Goal: Task Accomplishment & Management: Manage account settings

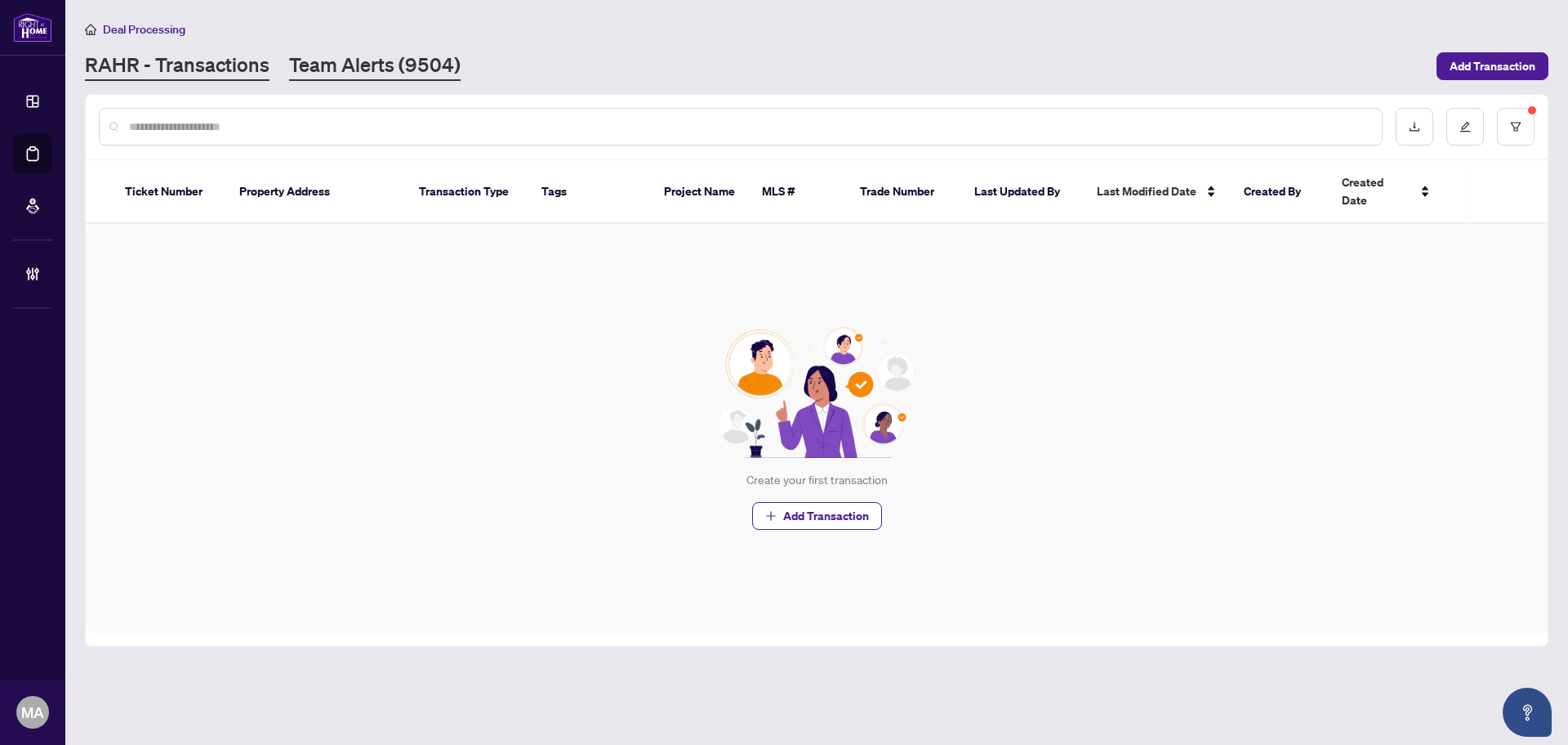
drag, startPoint x: 0, startPoint y: 0, endPoint x: 414, endPoint y: 72, distance: 420.2
click at [414, 72] on link "Team Alerts (9504)" at bounding box center [374, 66] width 171 height 30
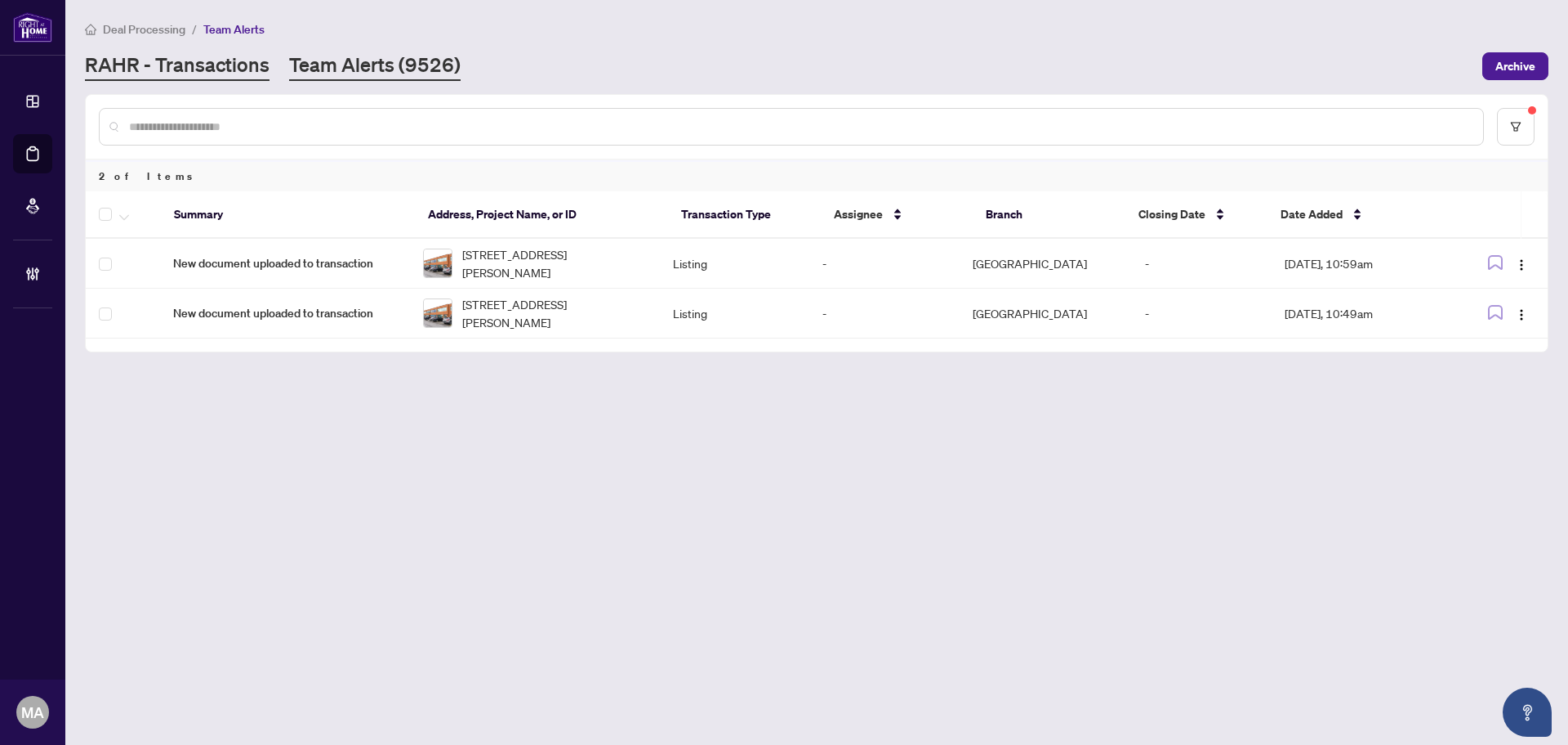
click at [231, 65] on link "RAHR - Transactions" at bounding box center [178, 66] width 185 height 30
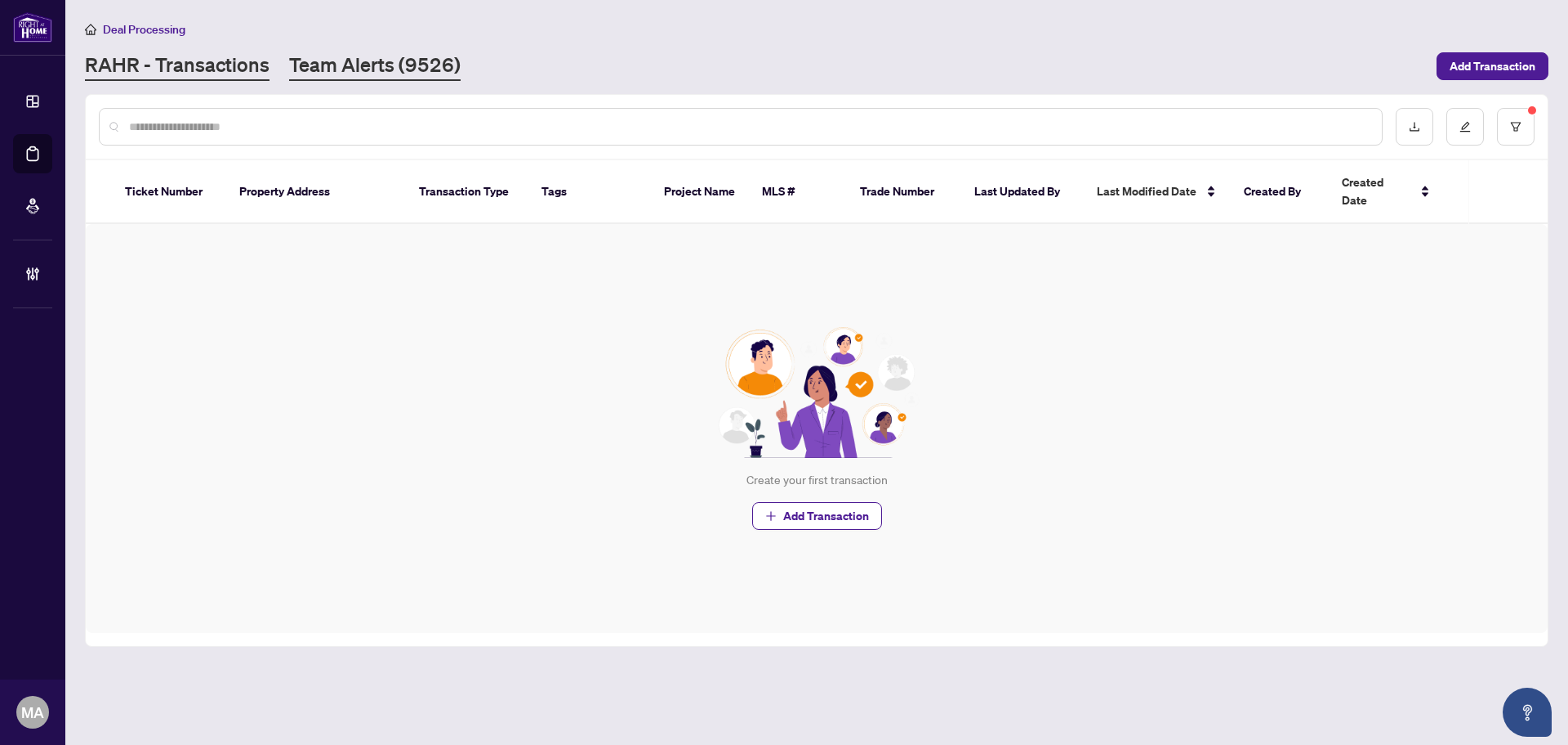
click at [412, 65] on link "Team Alerts (9526)" at bounding box center [374, 66] width 171 height 30
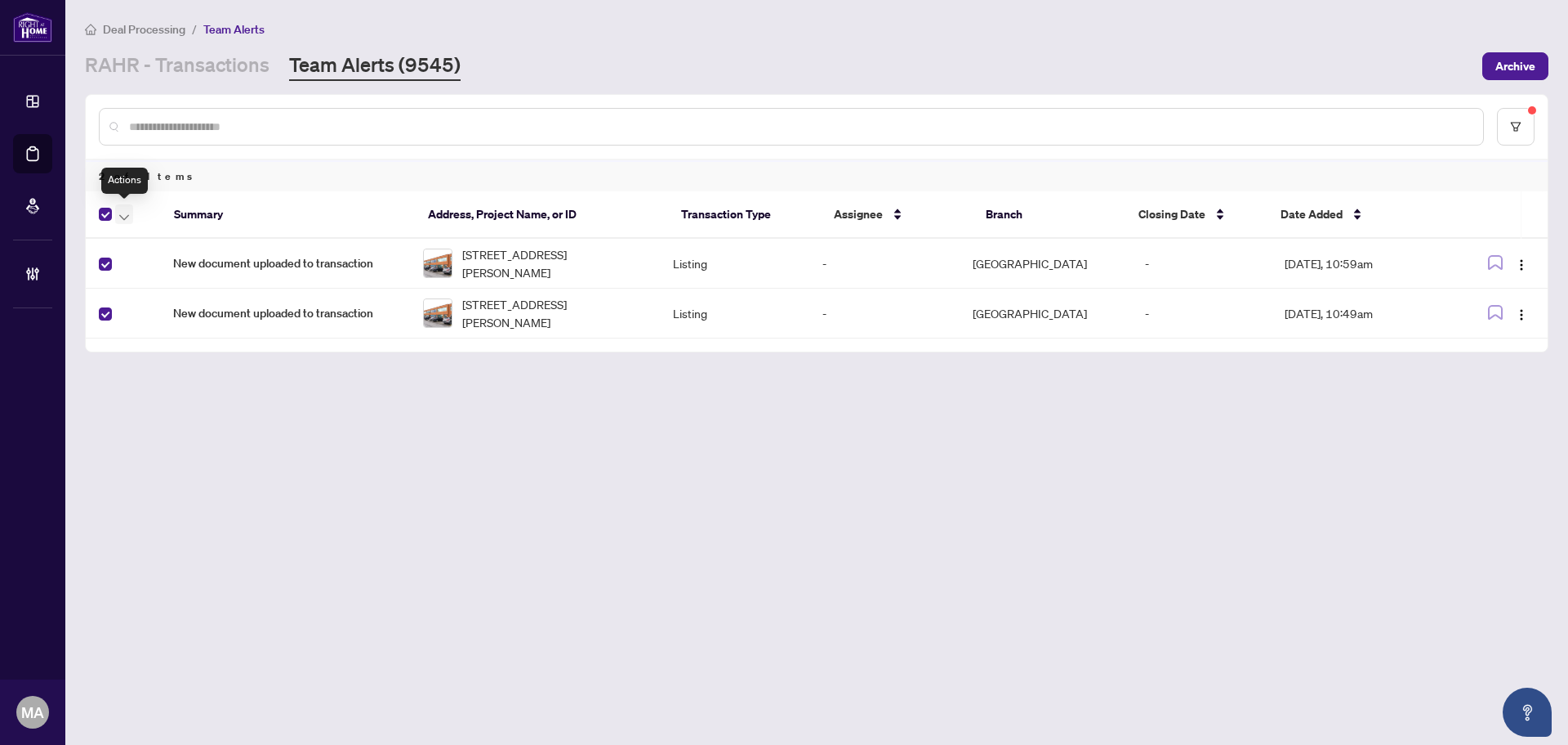
click at [129, 216] on button "button" at bounding box center [124, 215] width 18 height 20
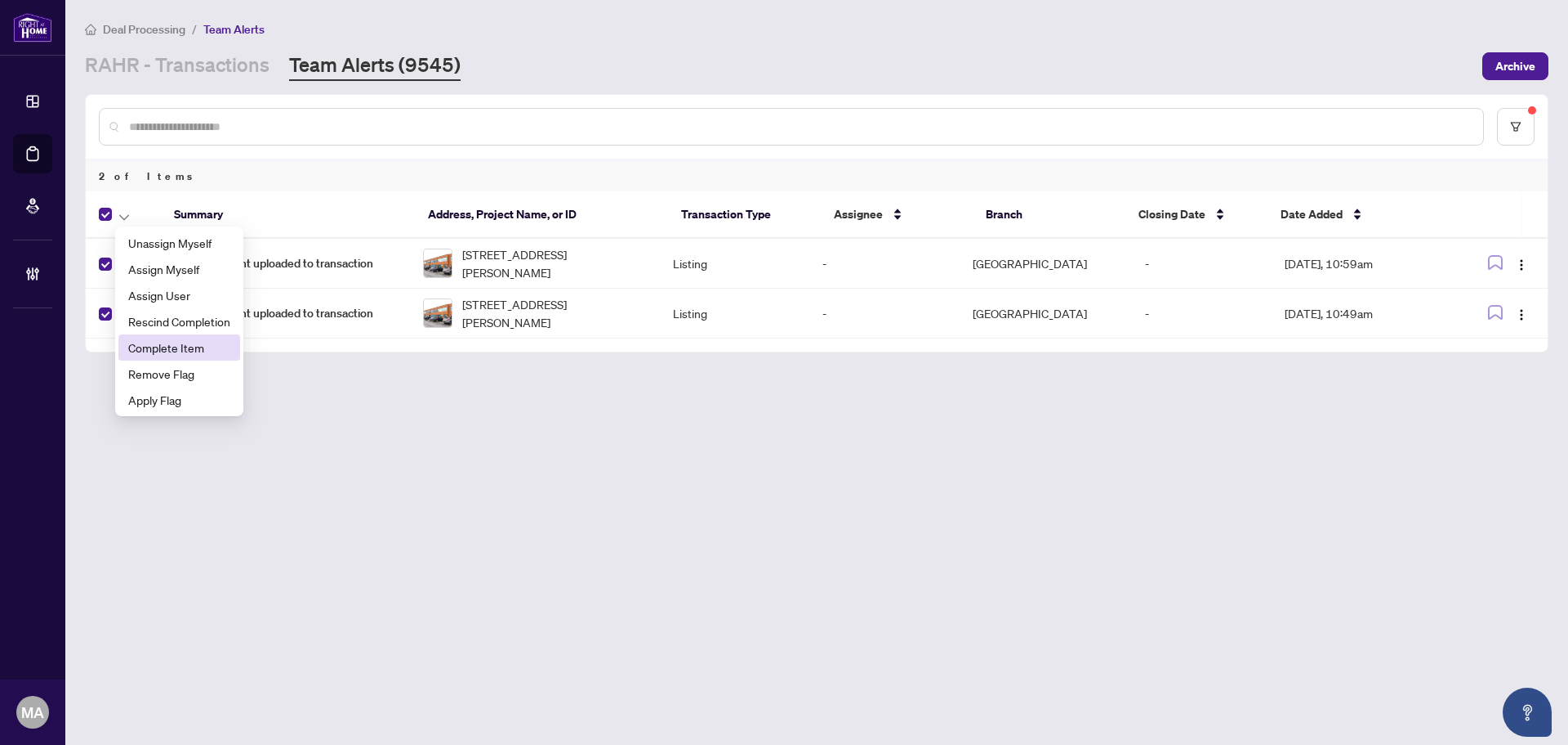
click at [219, 346] on span "Complete Item" at bounding box center [179, 347] width 102 height 18
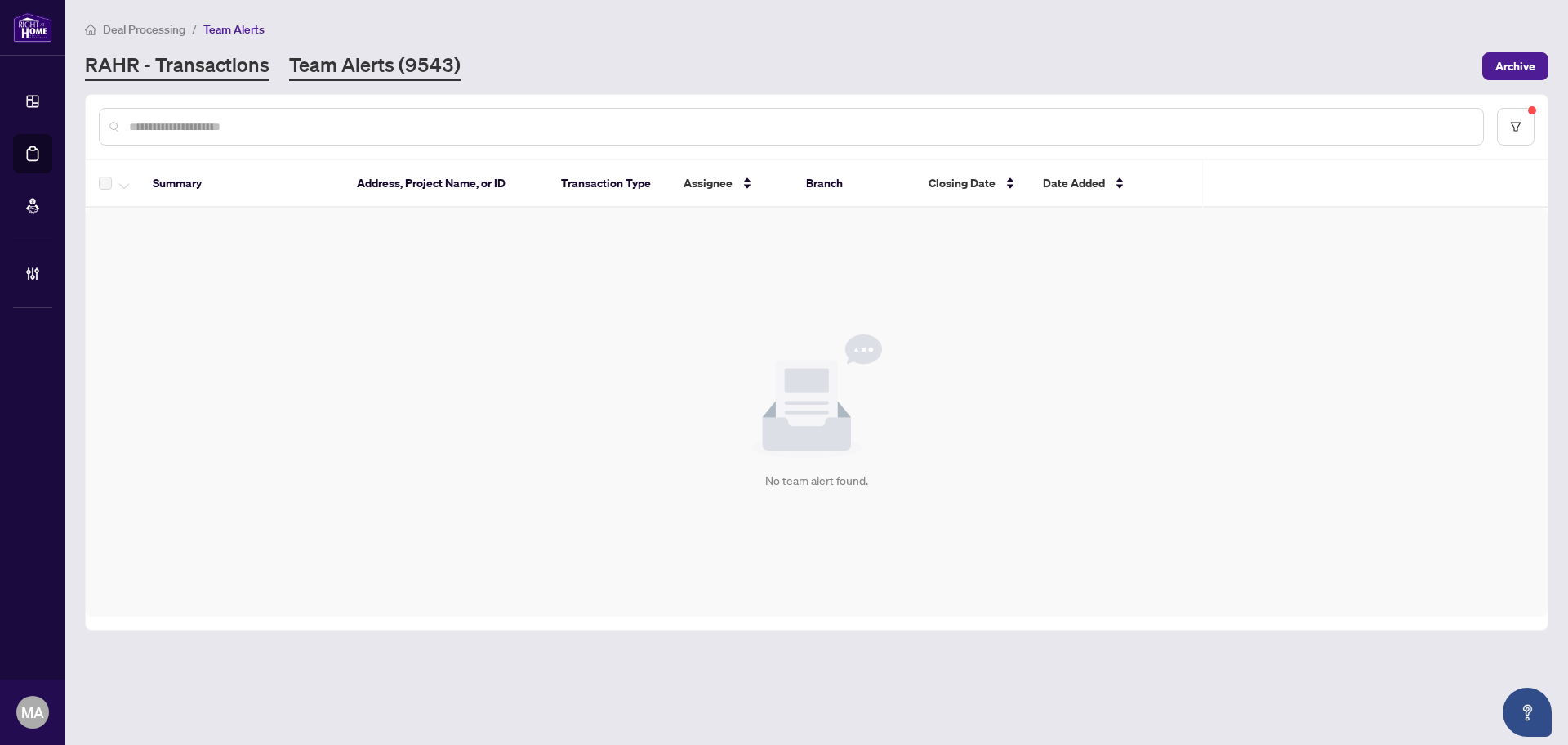
click at [254, 59] on link "RAHR - Transactions" at bounding box center [178, 66] width 185 height 30
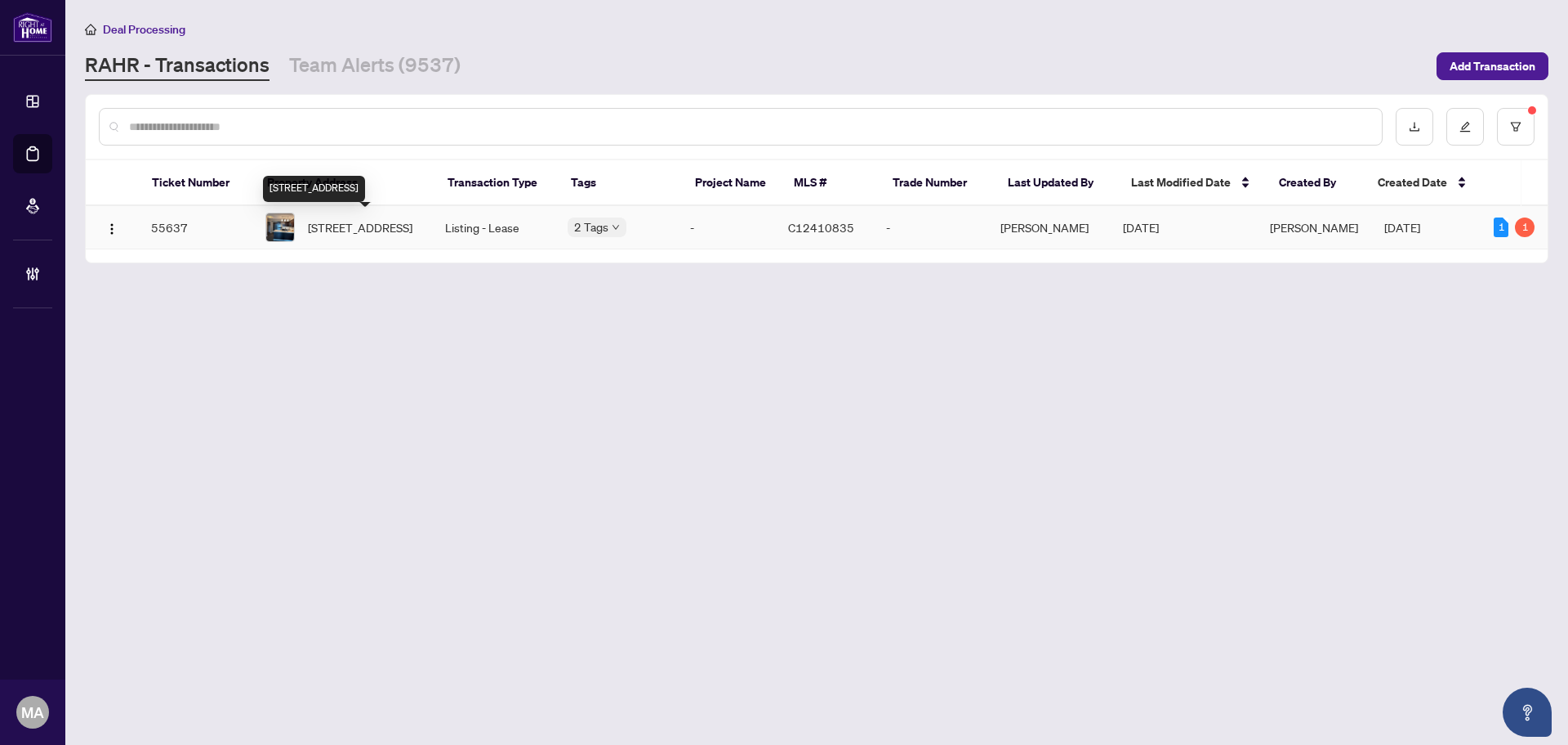
click at [353, 231] on span "1009-18 Harbour St, Toronto, Ontario M5J 2Z6, Canada" at bounding box center [360, 227] width 105 height 18
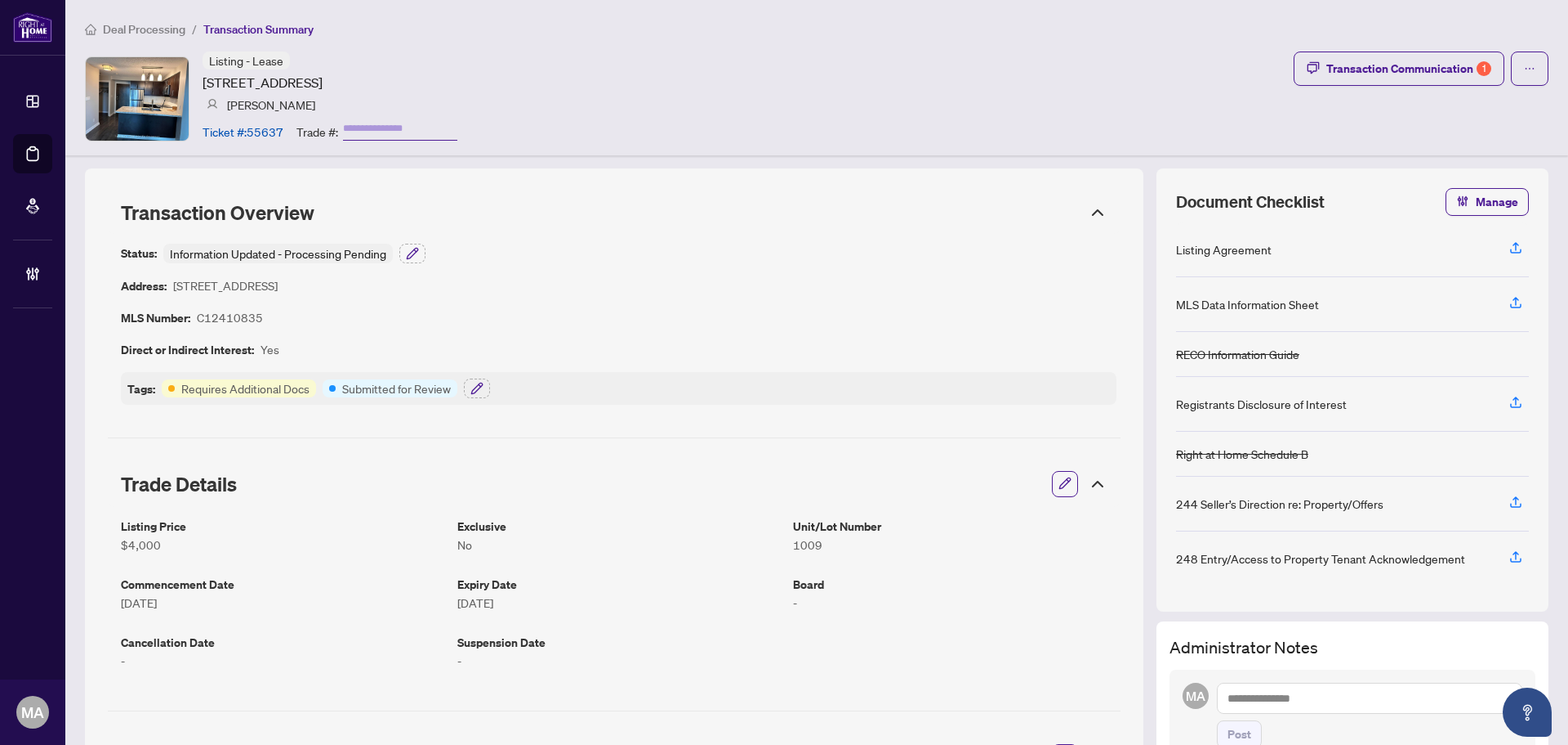
click at [1050, 497] on div "Trade Details" at bounding box center [614, 484] width 1013 height 46
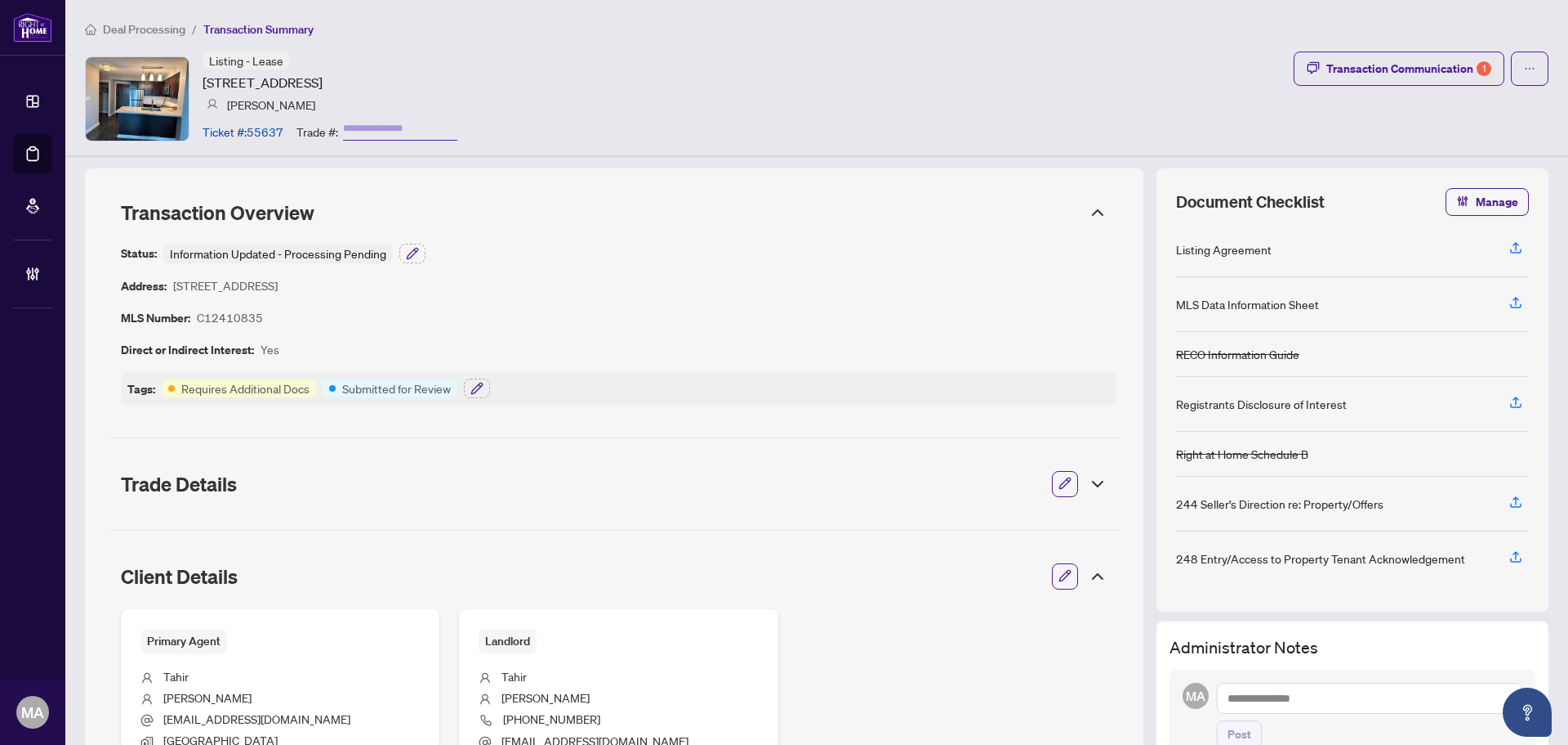
click at [1039, 481] on div "Trade Details" at bounding box center [614, 484] width 1013 height 46
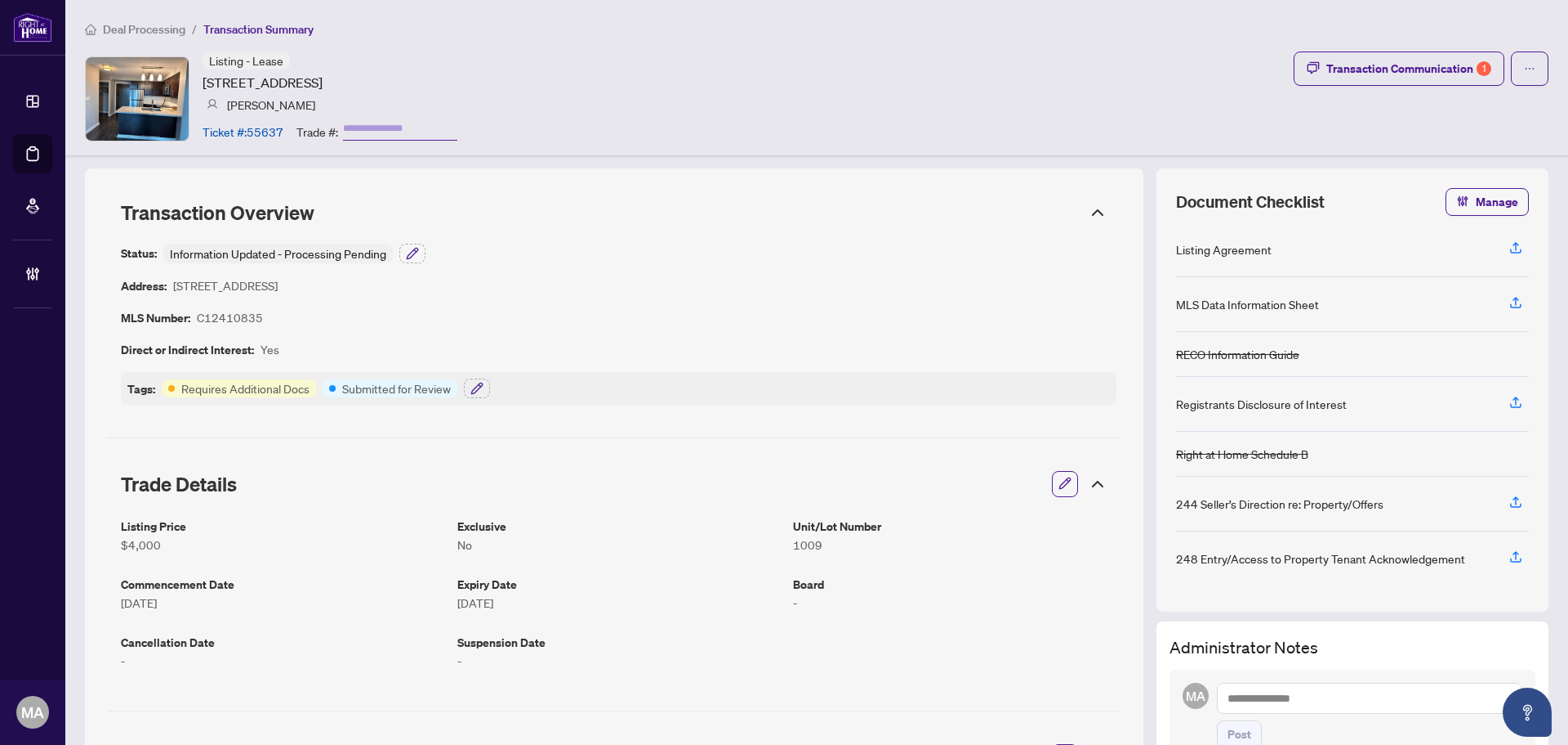
click at [1055, 482] on button "button" at bounding box center [1066, 484] width 22 height 28
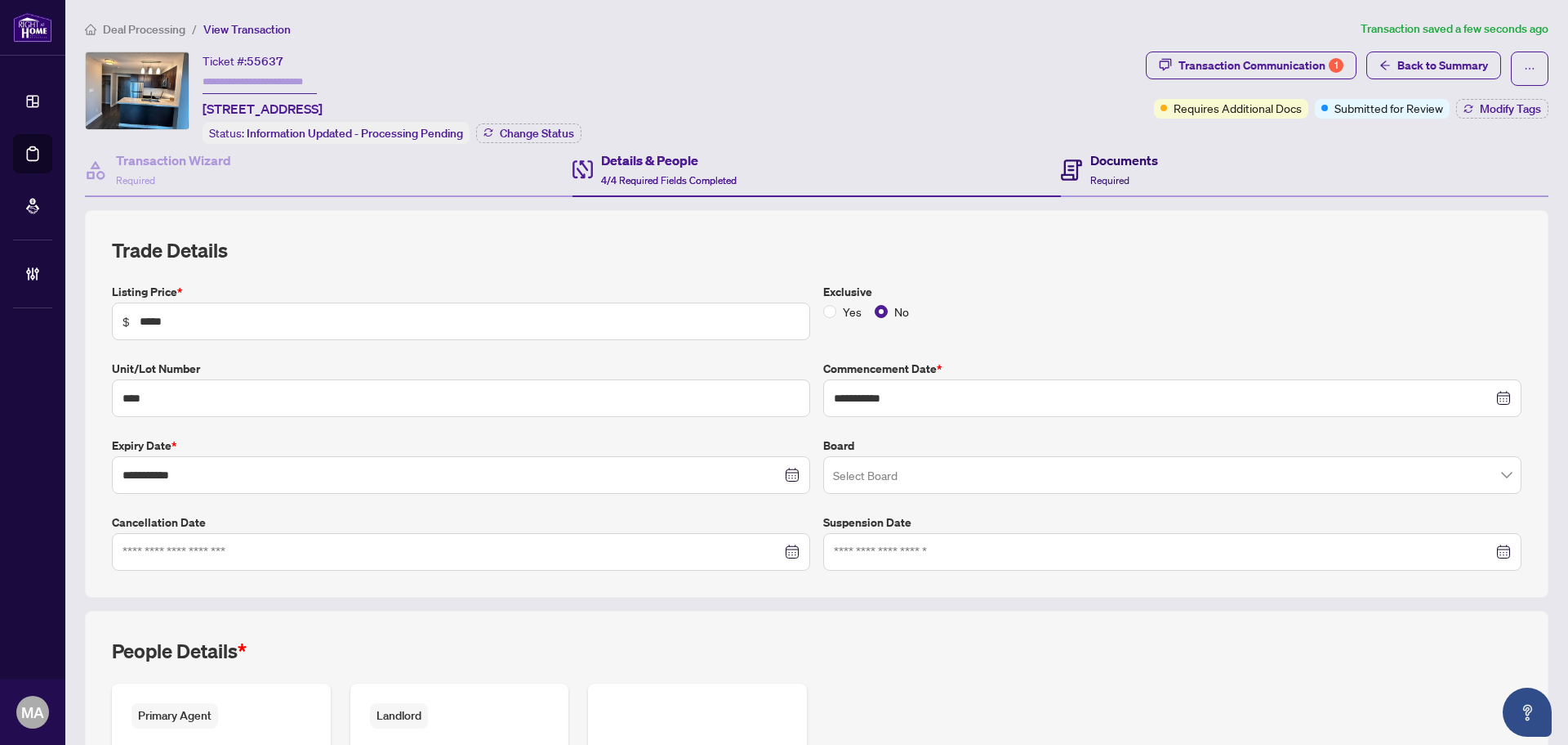
click at [1129, 181] on div "Documents Required" at bounding box center [1125, 170] width 68 height 39
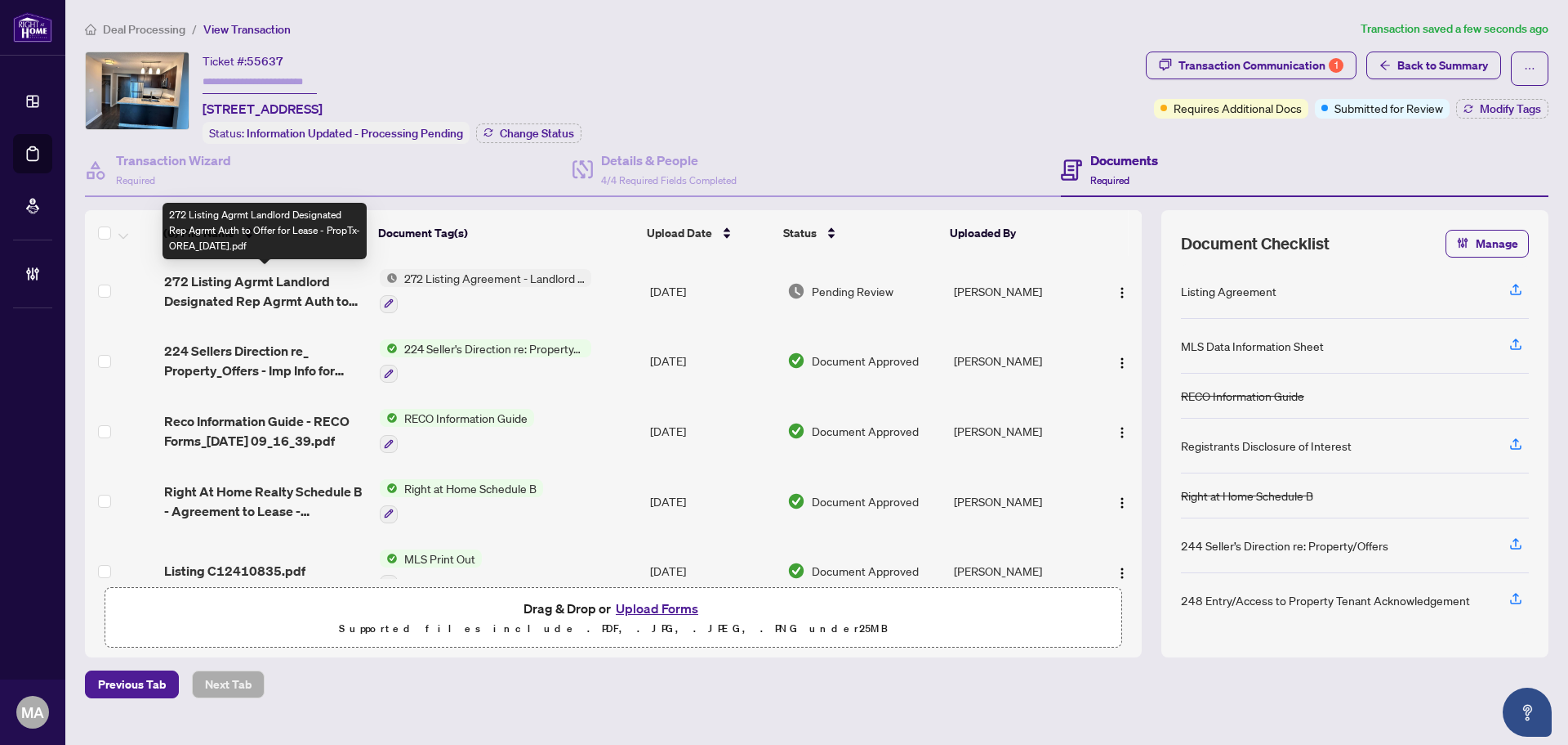
click at [322, 285] on div "(6) File Name Document Tag(s) Upload Date Status Uploaded By (6) File Name Docu…" at bounding box center [614, 394] width 1057 height 369
click at [322, 285] on span "272 Listing Agrmt Landlord Designated Rep Agrmt Auth to Offer for Lease - PropT…" at bounding box center [266, 291] width 203 height 39
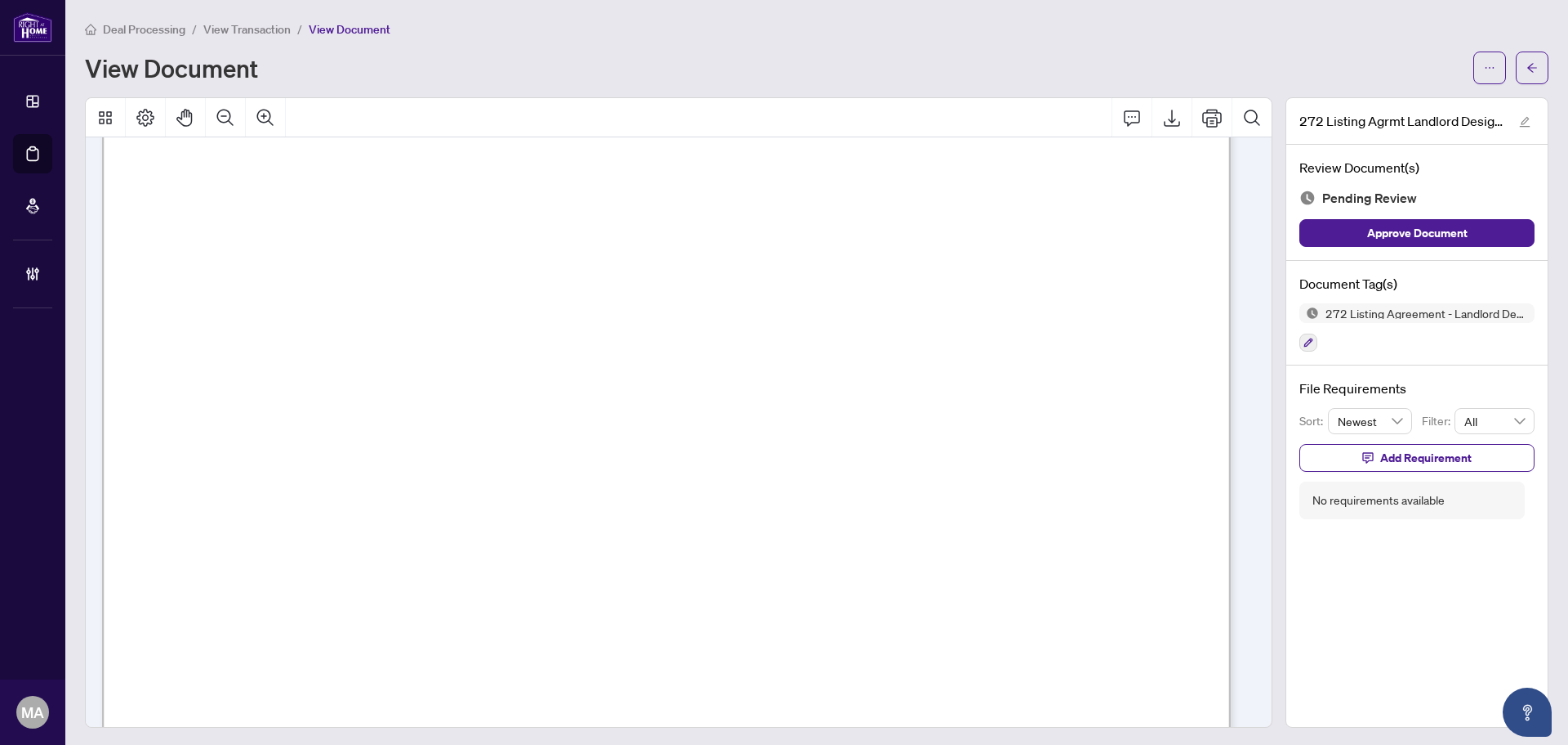
scroll to position [163, 0]
click at [215, 113] on icon "Zoom Out" at bounding box center [225, 118] width 20 height 20
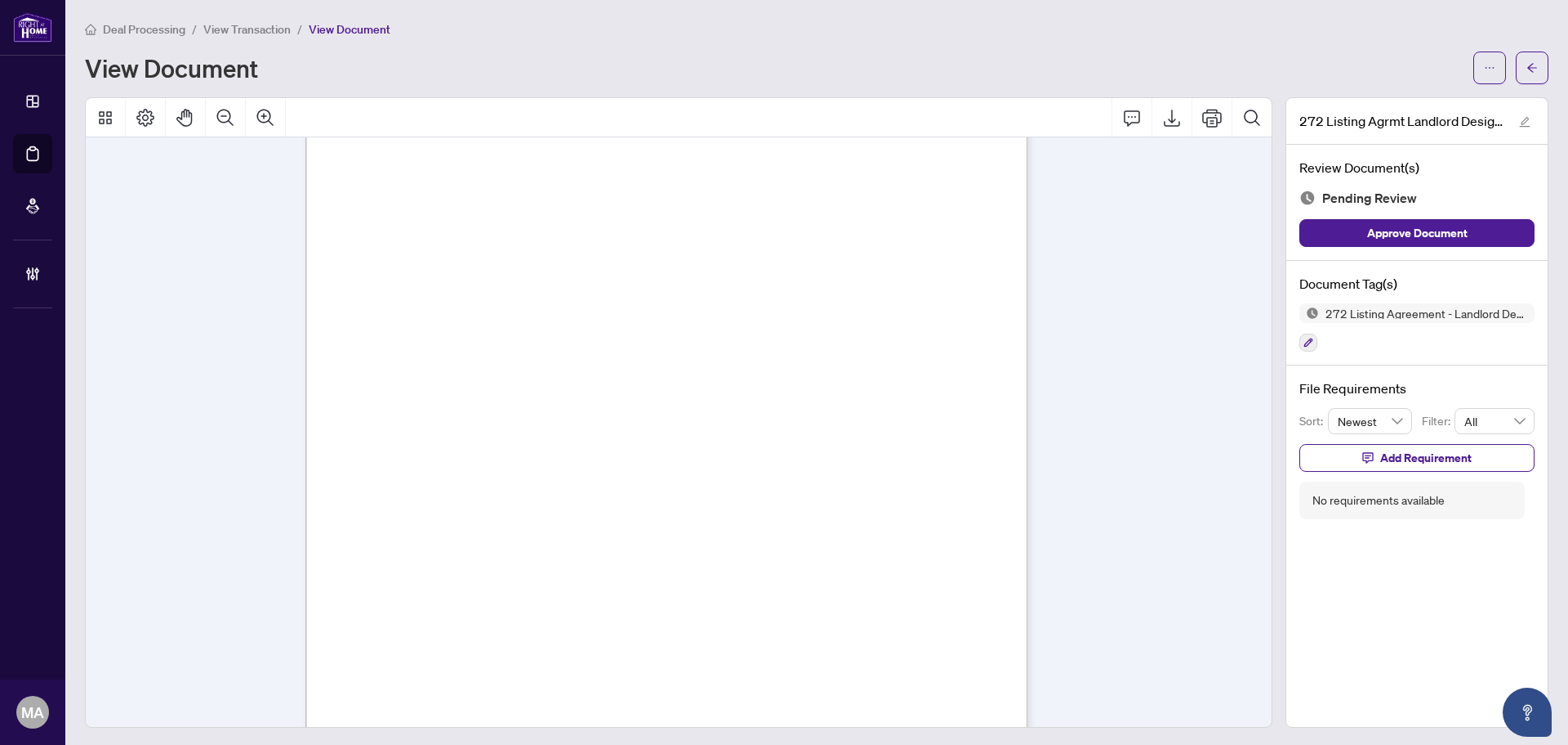
scroll to position [3195, 0]
click at [1303, 343] on icon "button" at bounding box center [1308, 342] width 10 height 10
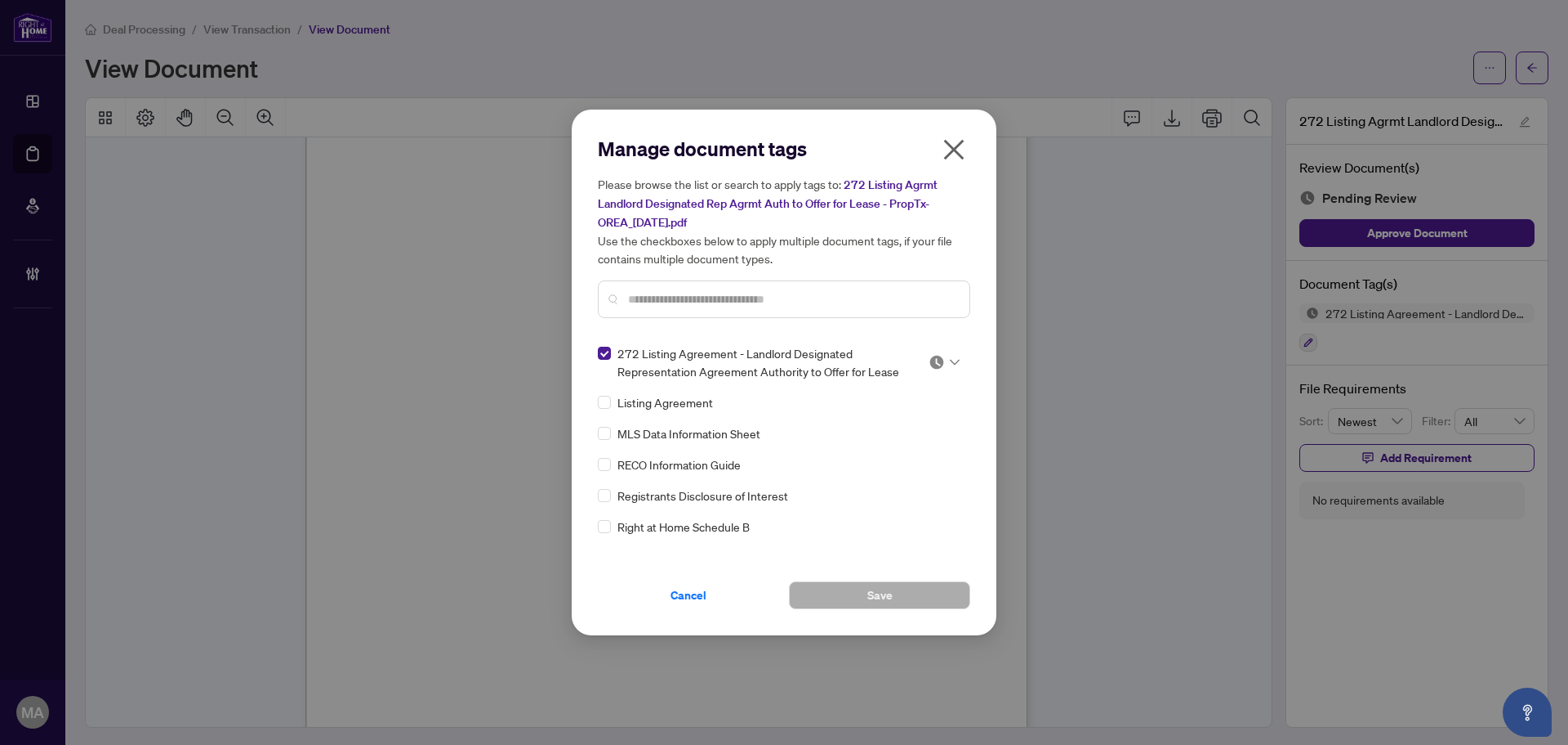
click at [940, 359] on div at bounding box center [944, 362] width 31 height 16
click at [885, 452] on div "Approved" at bounding box center [890, 441] width 124 height 26
click at [875, 302] on input "text" at bounding box center [792, 299] width 328 height 18
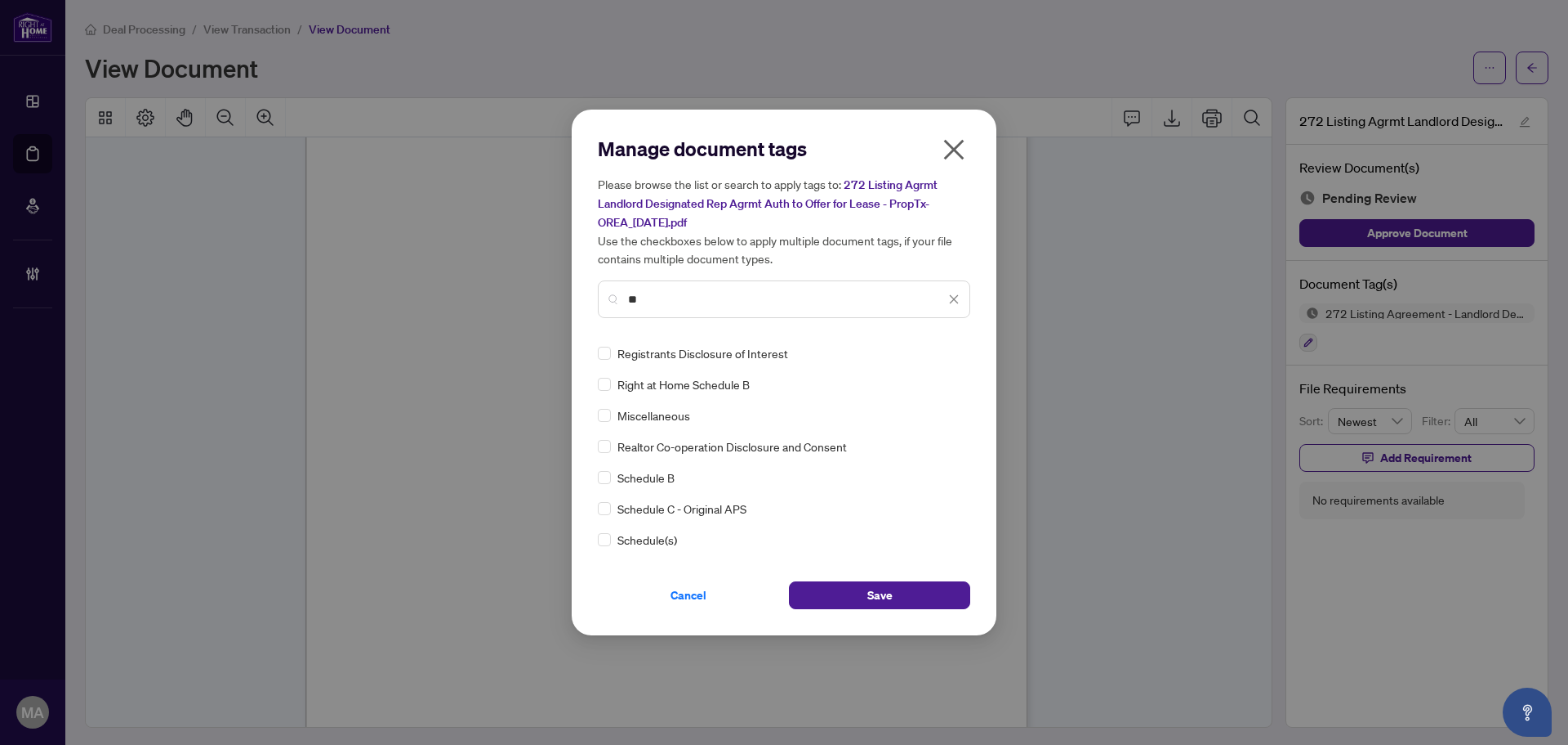
type input "**"
click at [937, 352] on img at bounding box center [936, 353] width 16 height 16
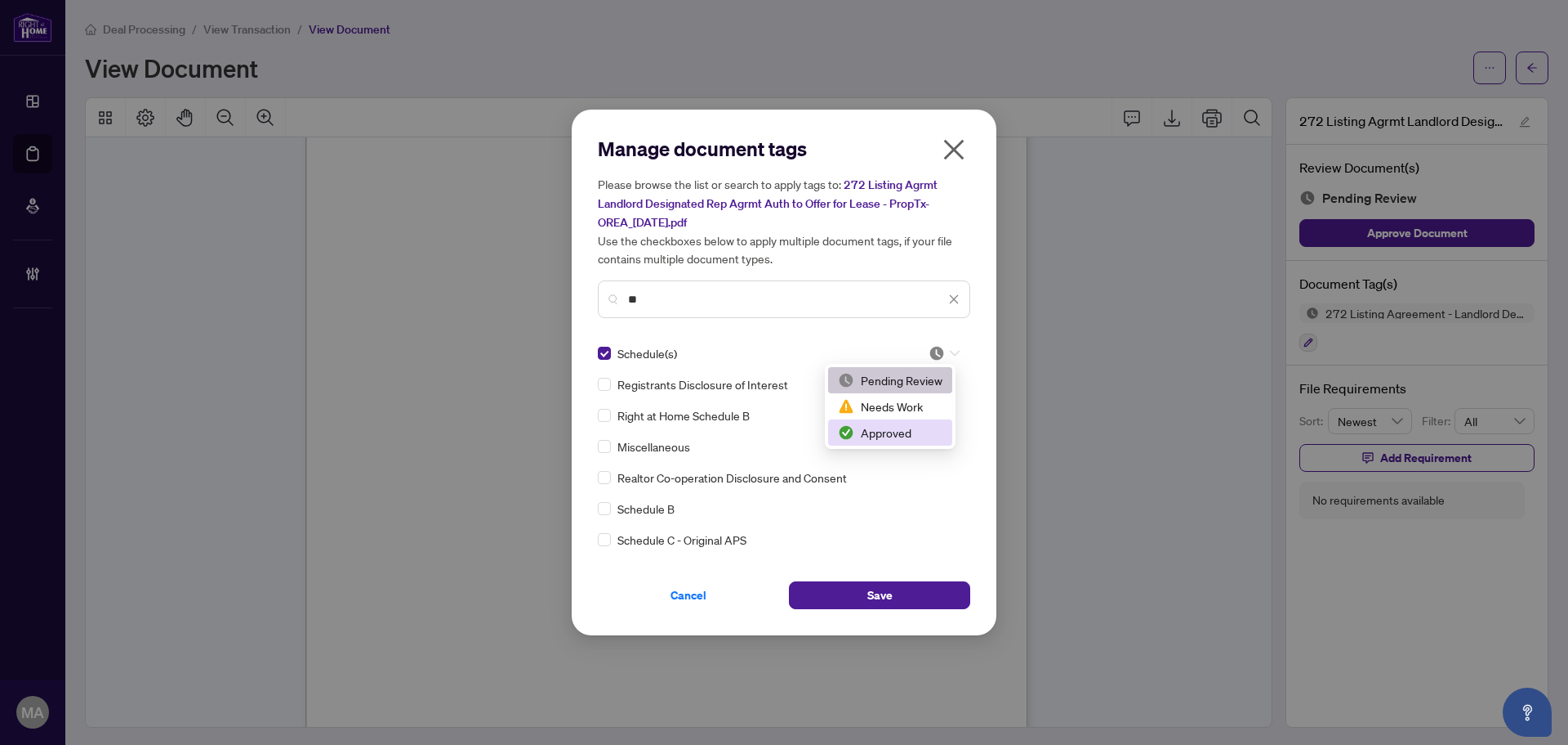
click at [892, 441] on div "Approved" at bounding box center [890, 433] width 105 height 18
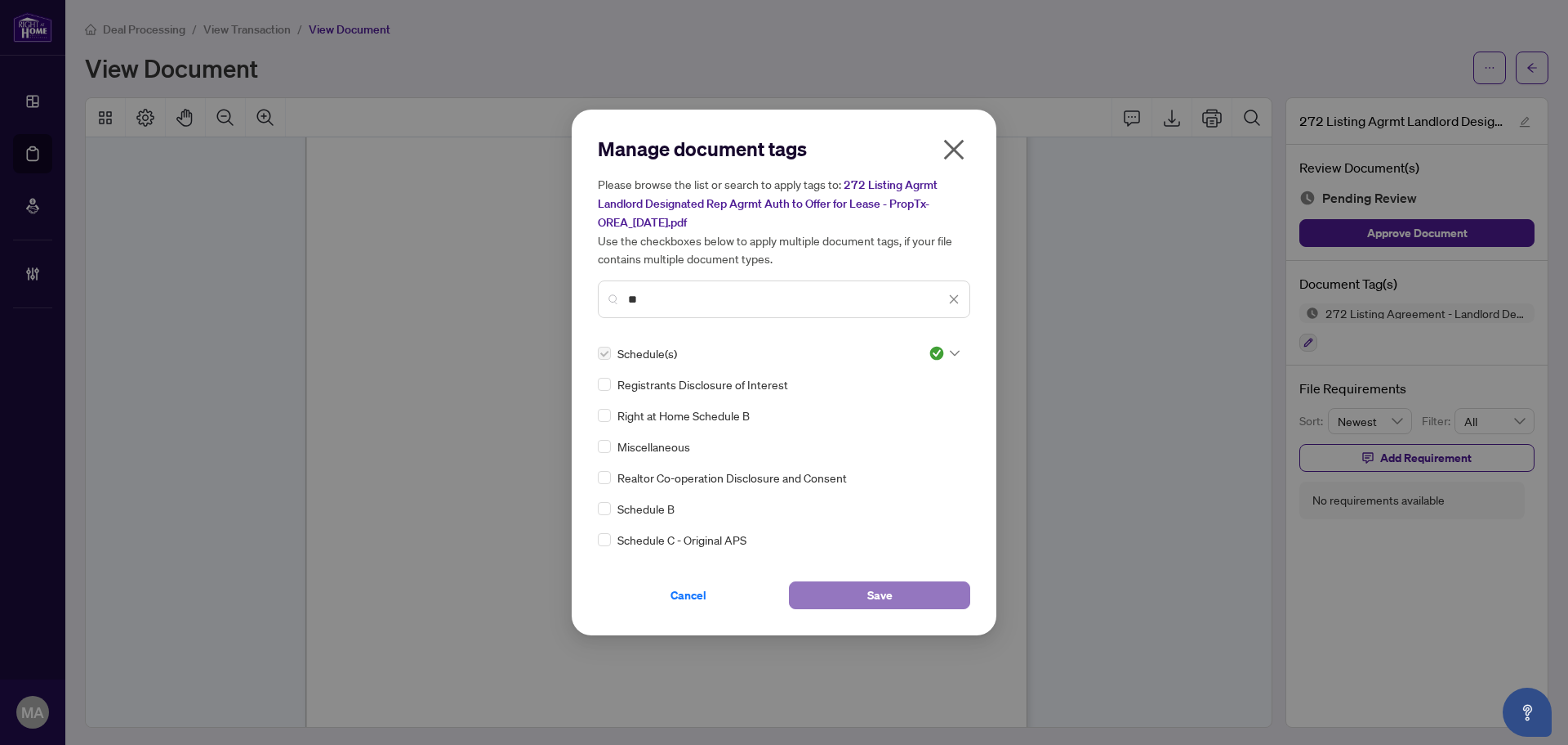
click at [860, 593] on button "Save" at bounding box center [880, 594] width 181 height 28
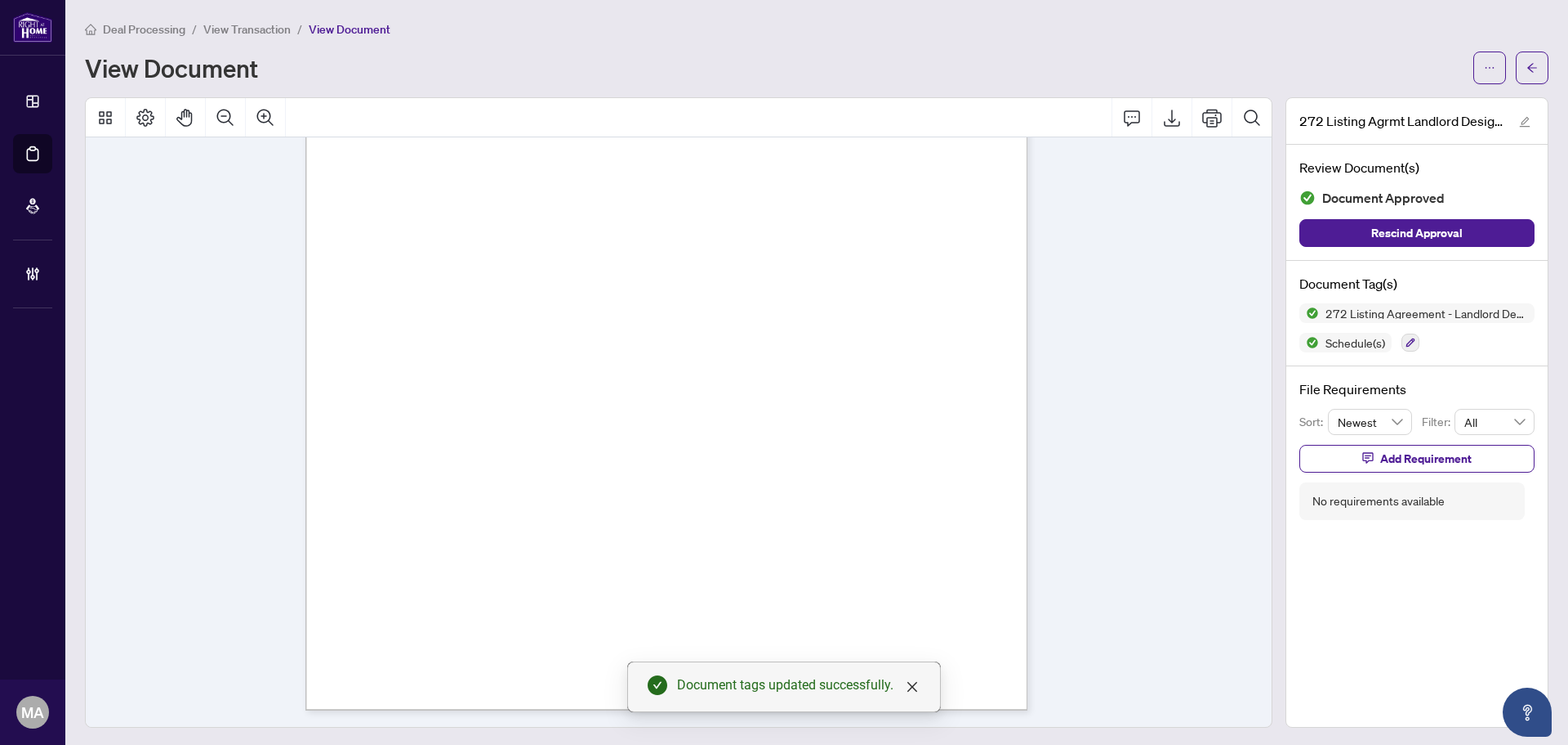
scroll to position [4134, 0]
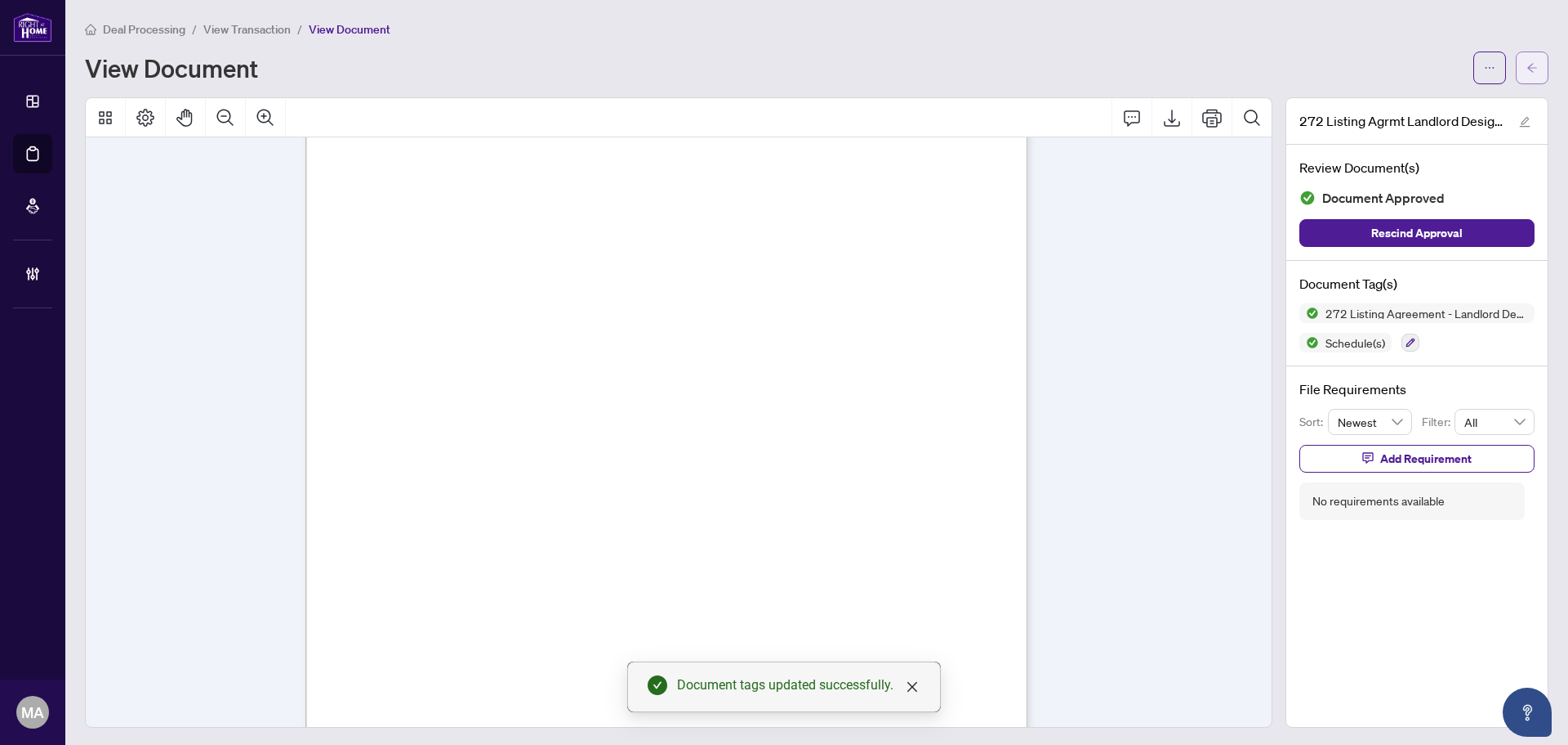
click at [1527, 76] on span "button" at bounding box center [1532, 67] width 12 height 26
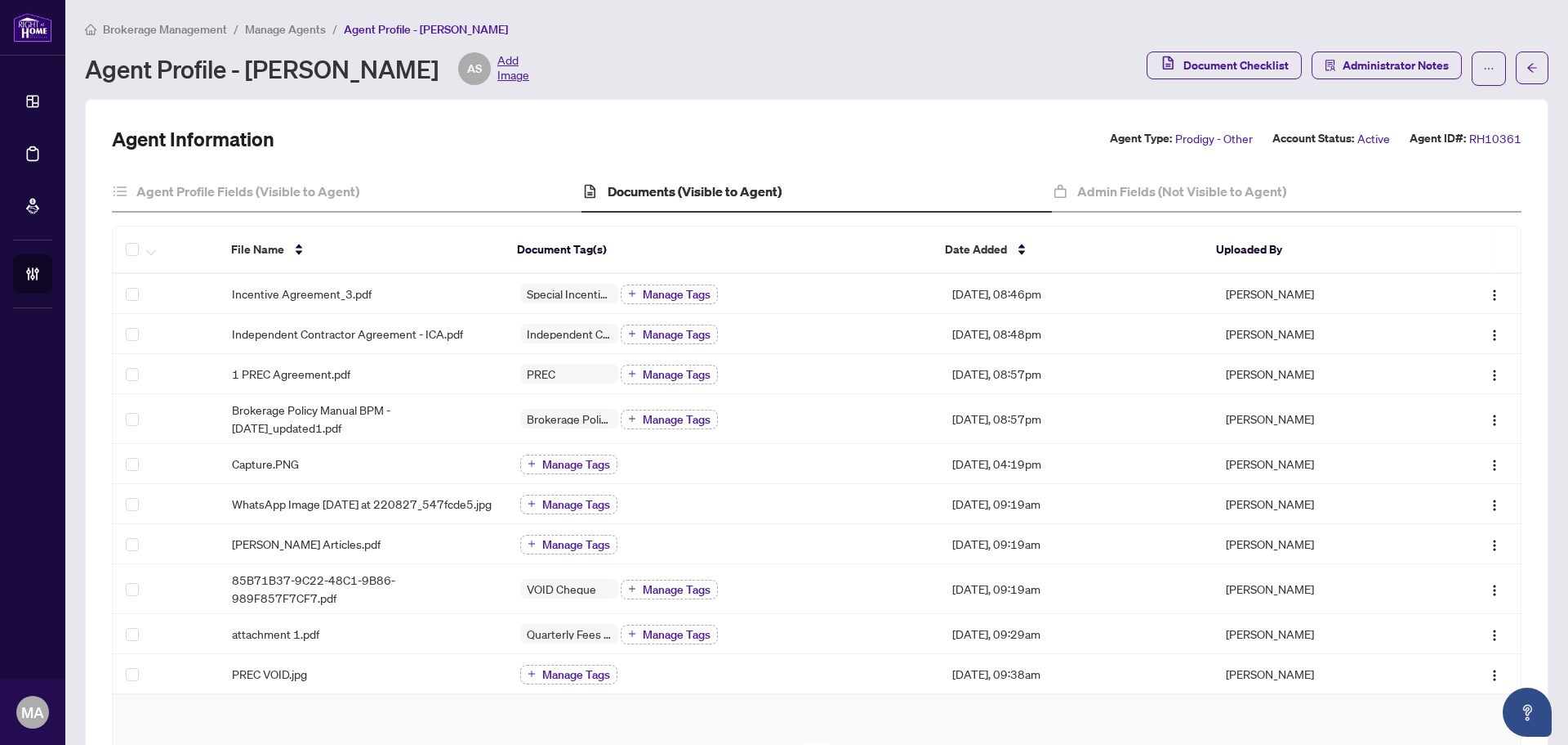
click at [288, 31] on span "Manage Agents" at bounding box center [285, 30] width 81 height 14
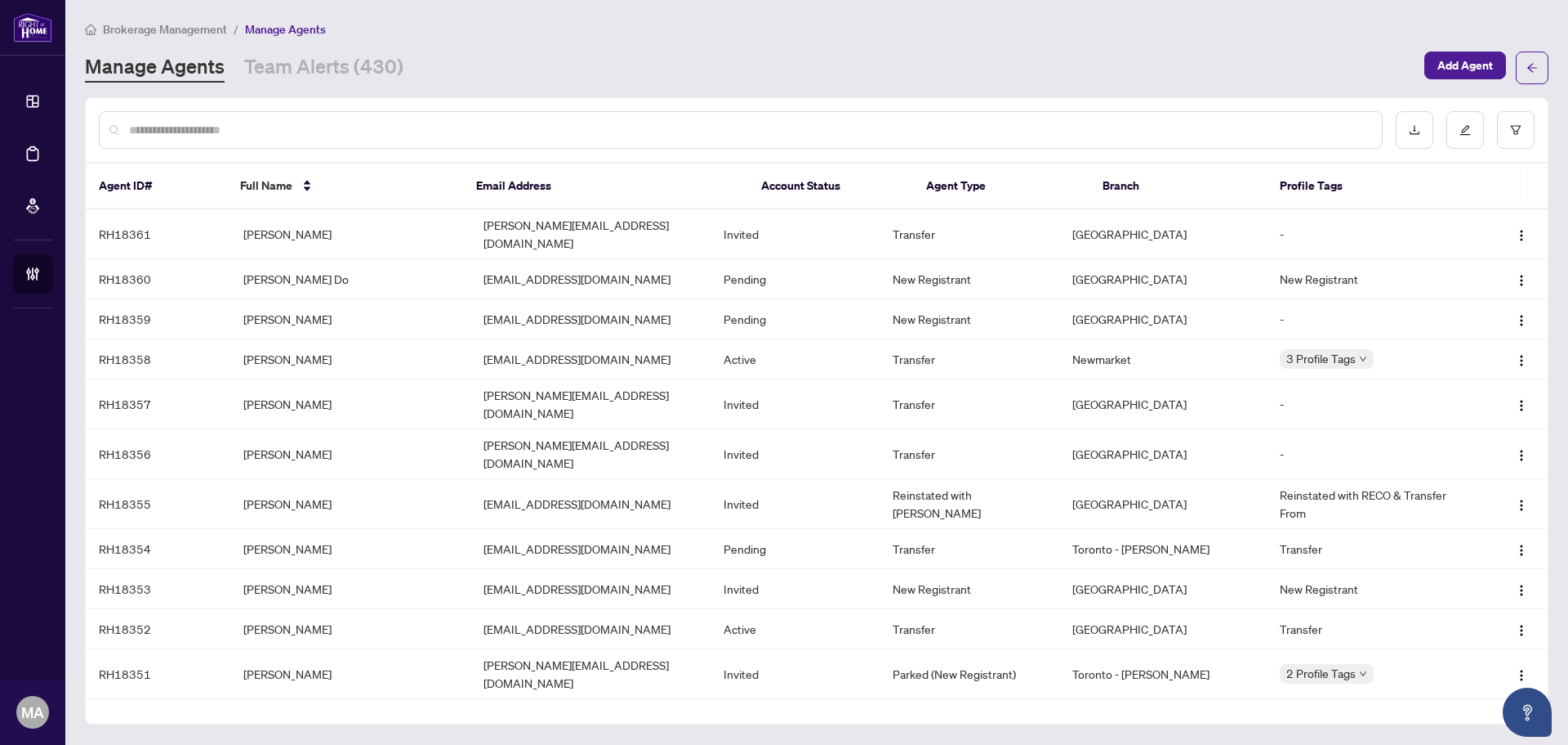
drag, startPoint x: 359, startPoint y: 134, endPoint x: 359, endPoint y: 124, distance: 10.0
click at [359, 134] on input "text" at bounding box center [749, 130] width 1240 height 18
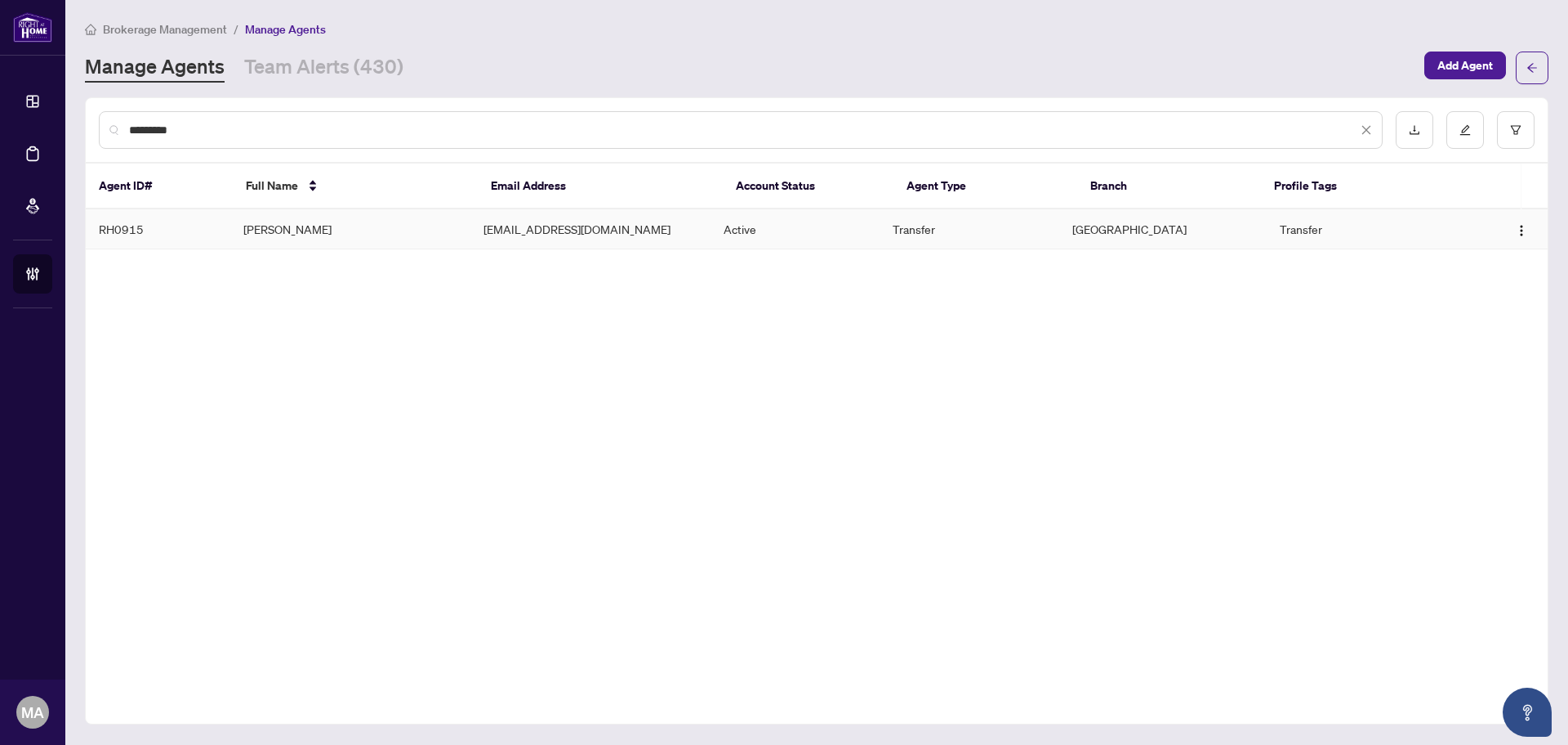
type input "*********"
click at [384, 217] on td "[PERSON_NAME]" at bounding box center [351, 229] width 240 height 40
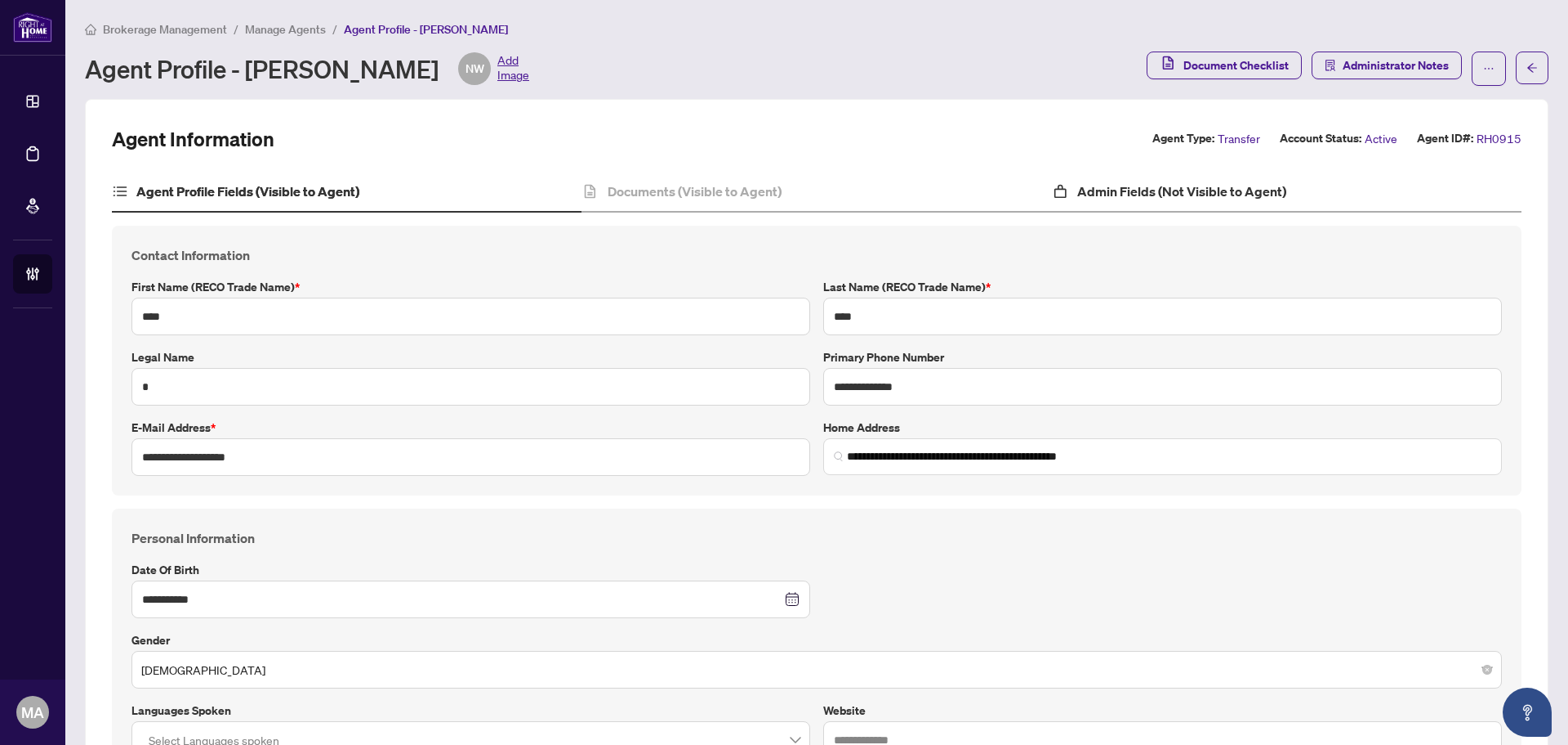
click at [1146, 200] on div "Admin Fields (Not Visible to Agent)" at bounding box center [1287, 192] width 470 height 41
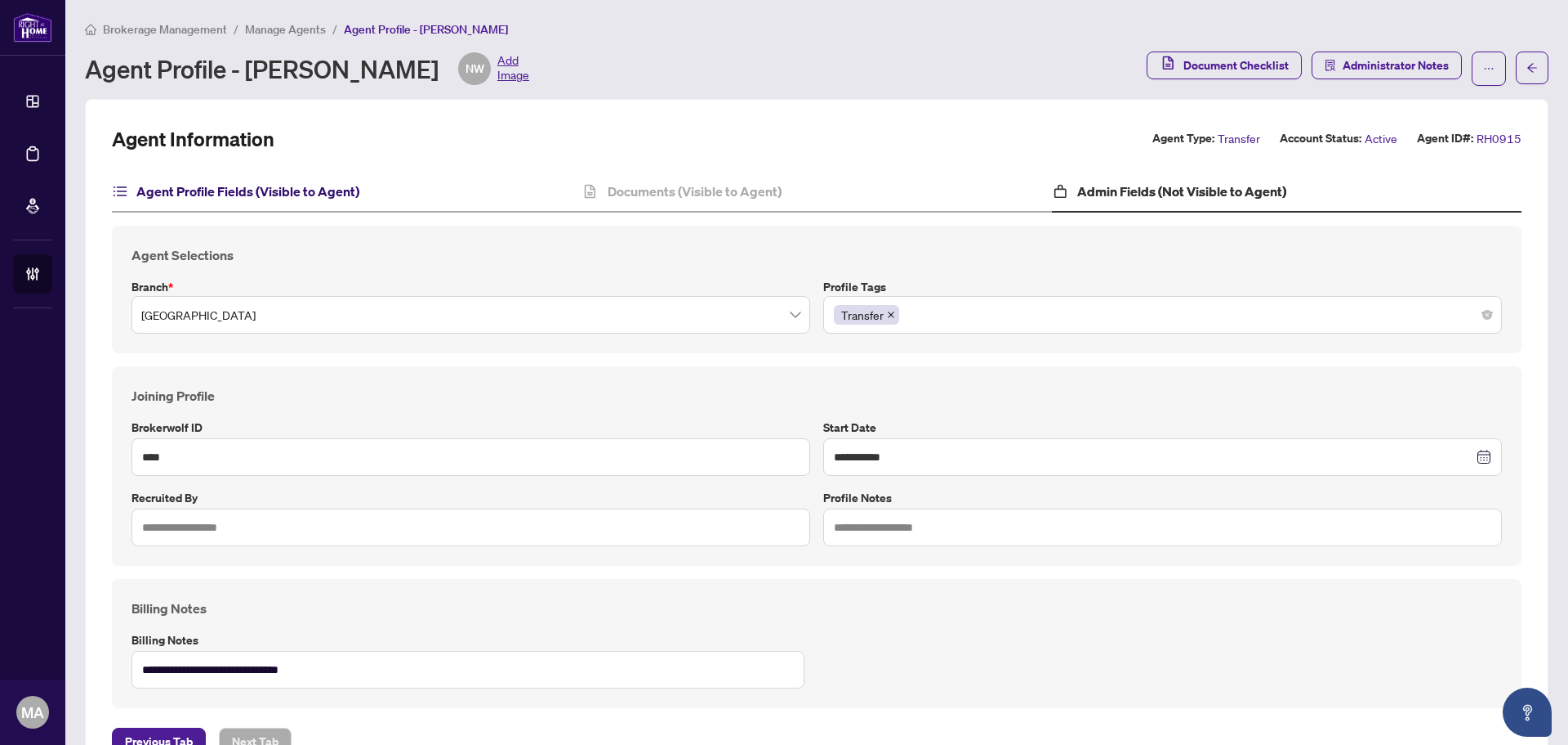
click at [282, 191] on h4 "Agent Profile Fields (Visible to Agent)" at bounding box center [248, 191] width 223 height 20
